Goal: Transaction & Acquisition: Book appointment/travel/reservation

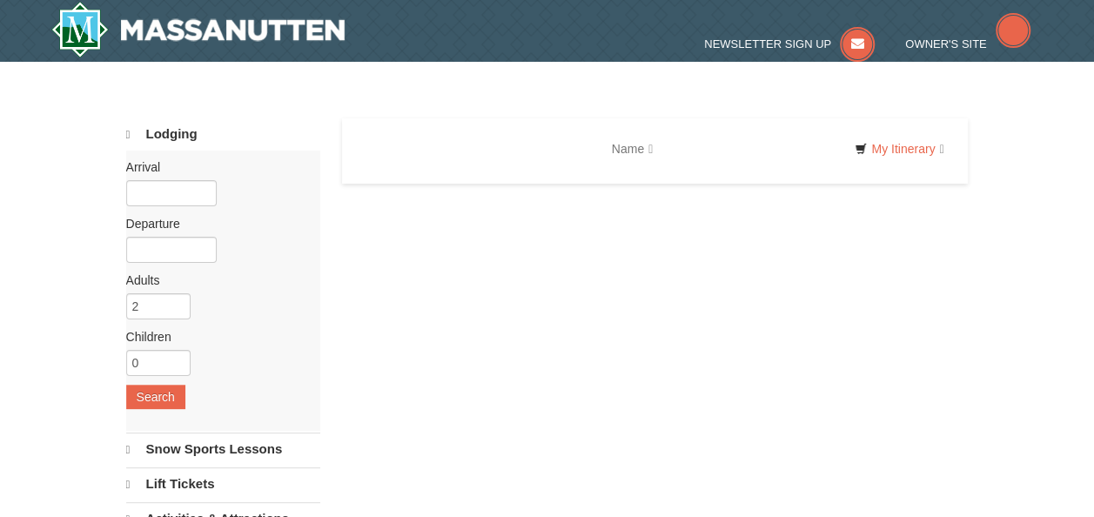
select select "9"
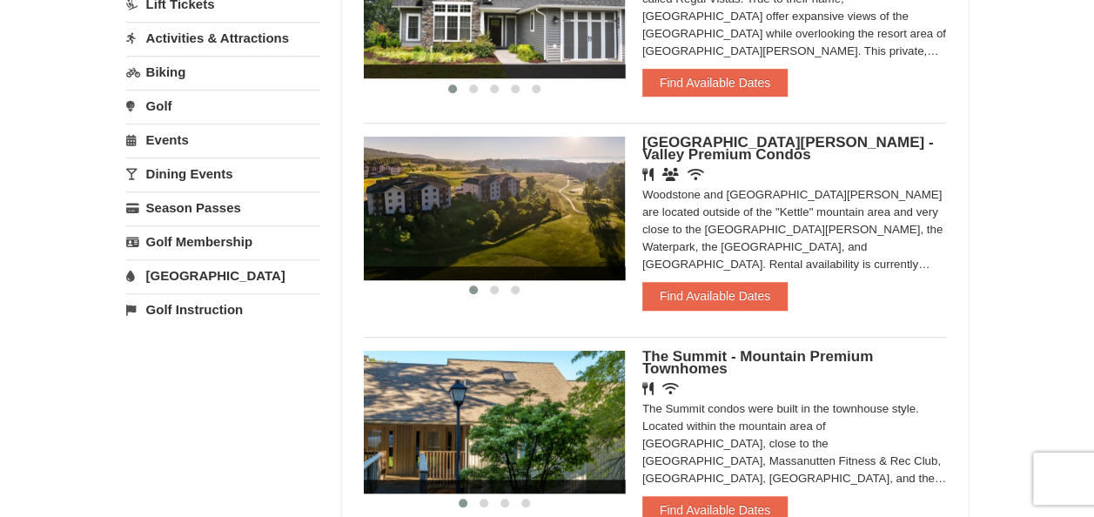
scroll to position [466, 0]
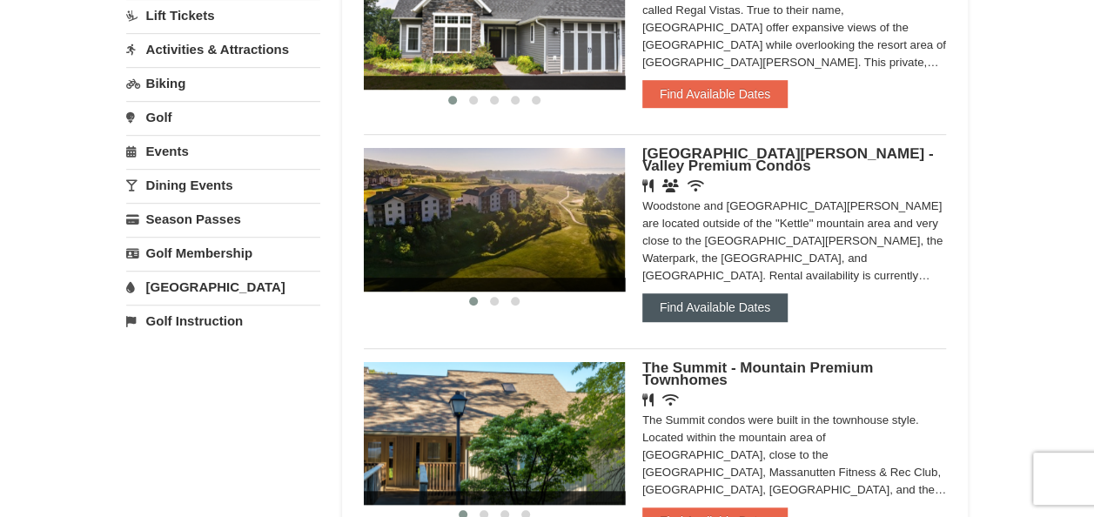
click at [702, 301] on button "Find Available Dates" at bounding box center [714, 307] width 145 height 28
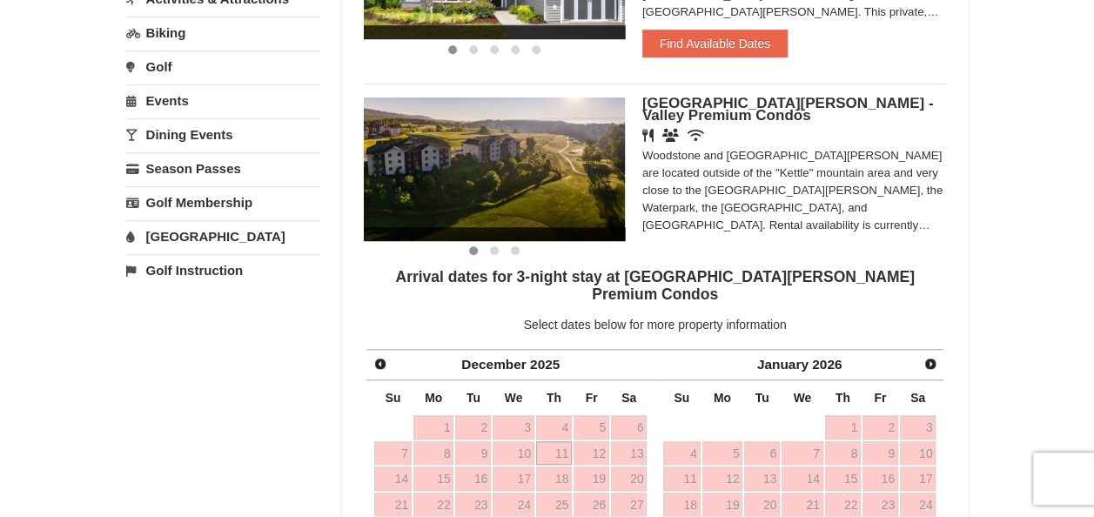
scroll to position [614, 0]
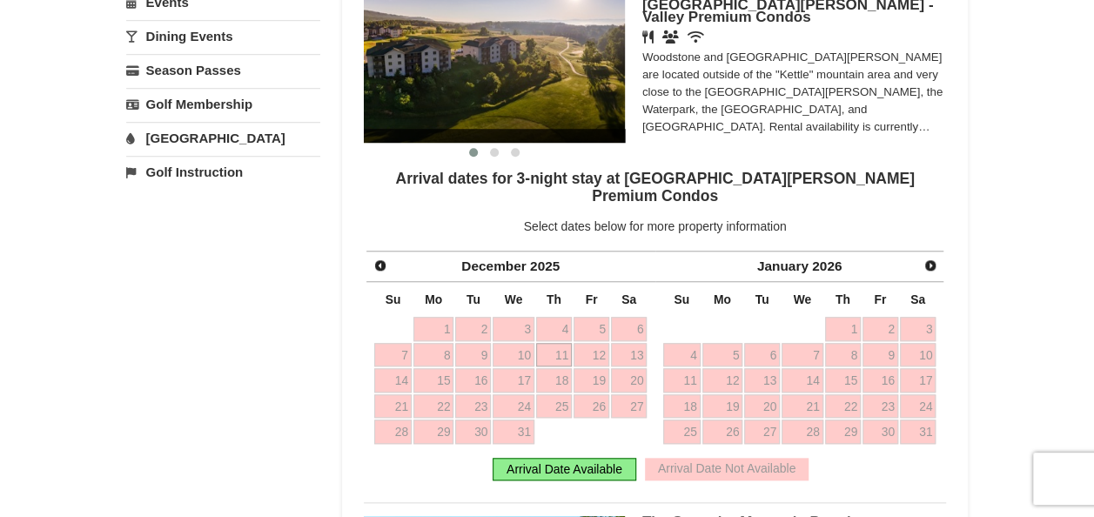
click at [547, 343] on link "11" at bounding box center [554, 355] width 36 height 24
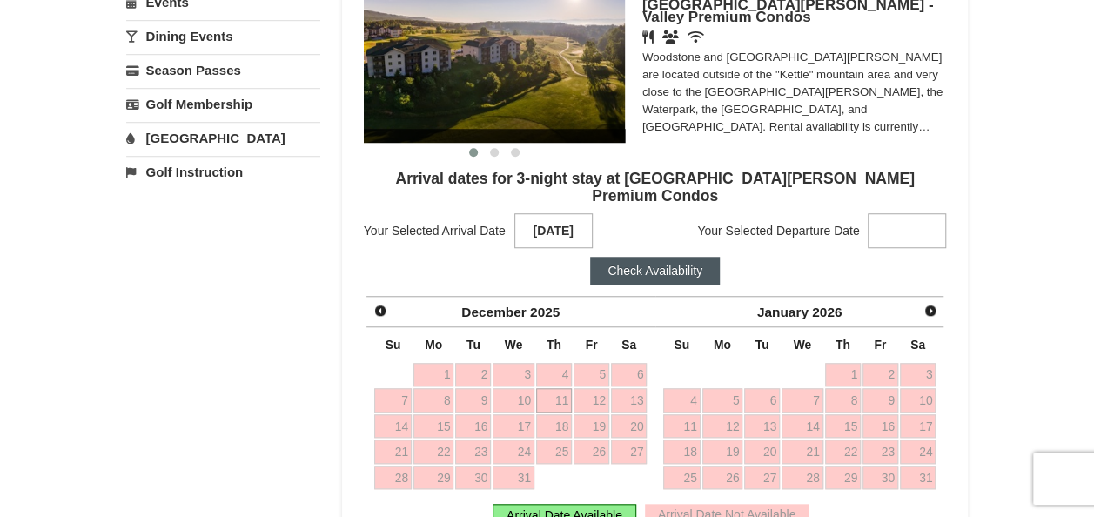
click at [568, 332] on th "Th" at bounding box center [553, 344] width 37 height 34
click at [558, 388] on link "11" at bounding box center [554, 400] width 36 height 24
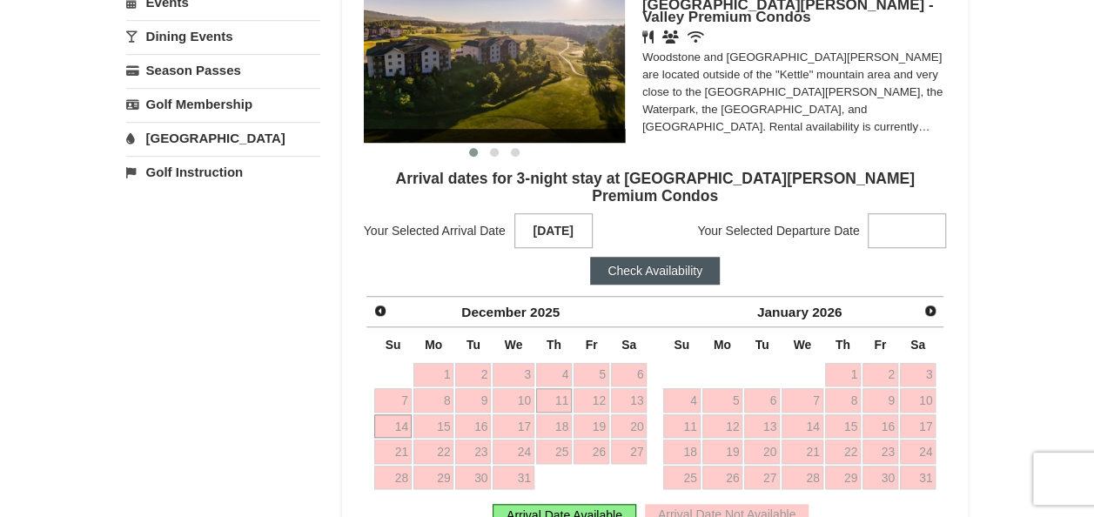
click at [400, 414] on link "14" at bounding box center [392, 426] width 37 height 24
click at [630, 257] on button "Check Availability" at bounding box center [655, 271] width 130 height 28
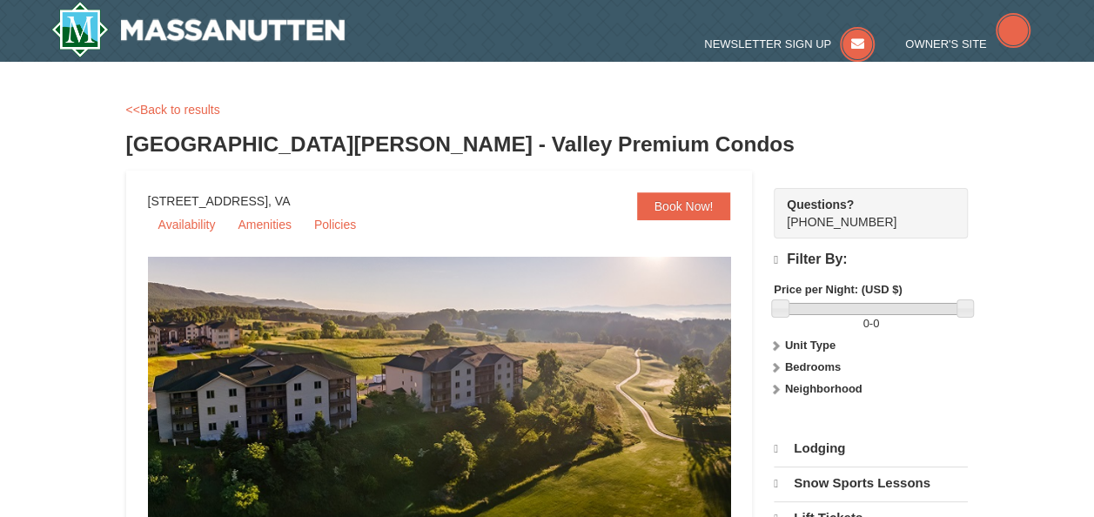
select select "9"
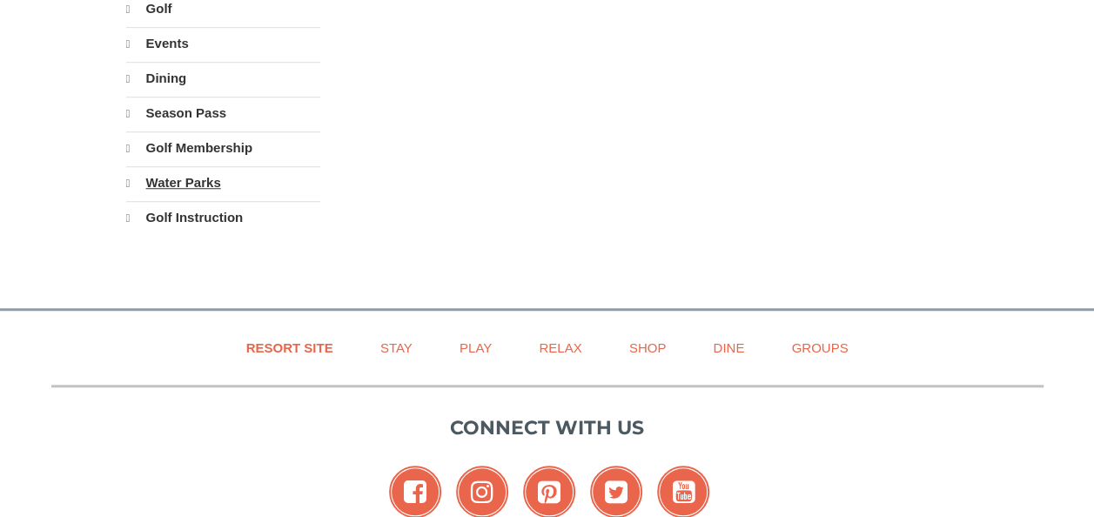
select select "9"
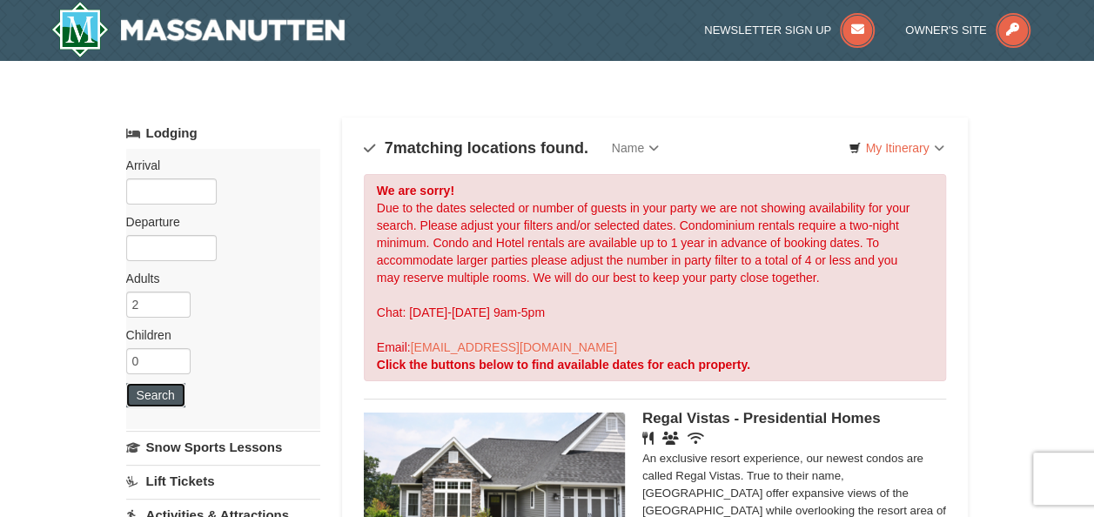
click at [166, 392] on button "Search" at bounding box center [155, 395] width 59 height 24
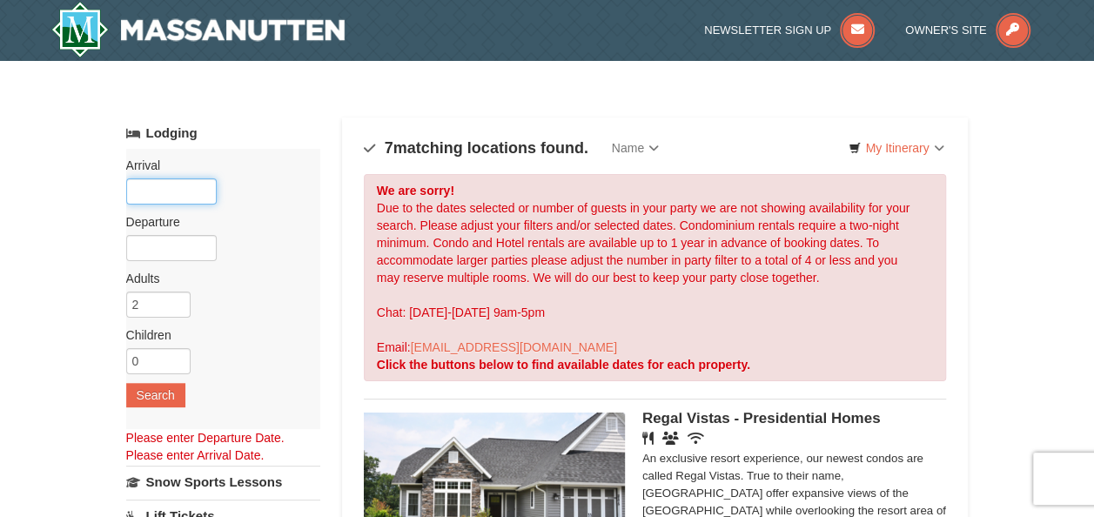
click at [187, 198] on input "text" at bounding box center [171, 191] width 91 height 26
drag, startPoint x: 1091, startPoint y: 65, endPoint x: 1105, endPoint y: -10, distance: 77.0
